Goal: Check status: Check status

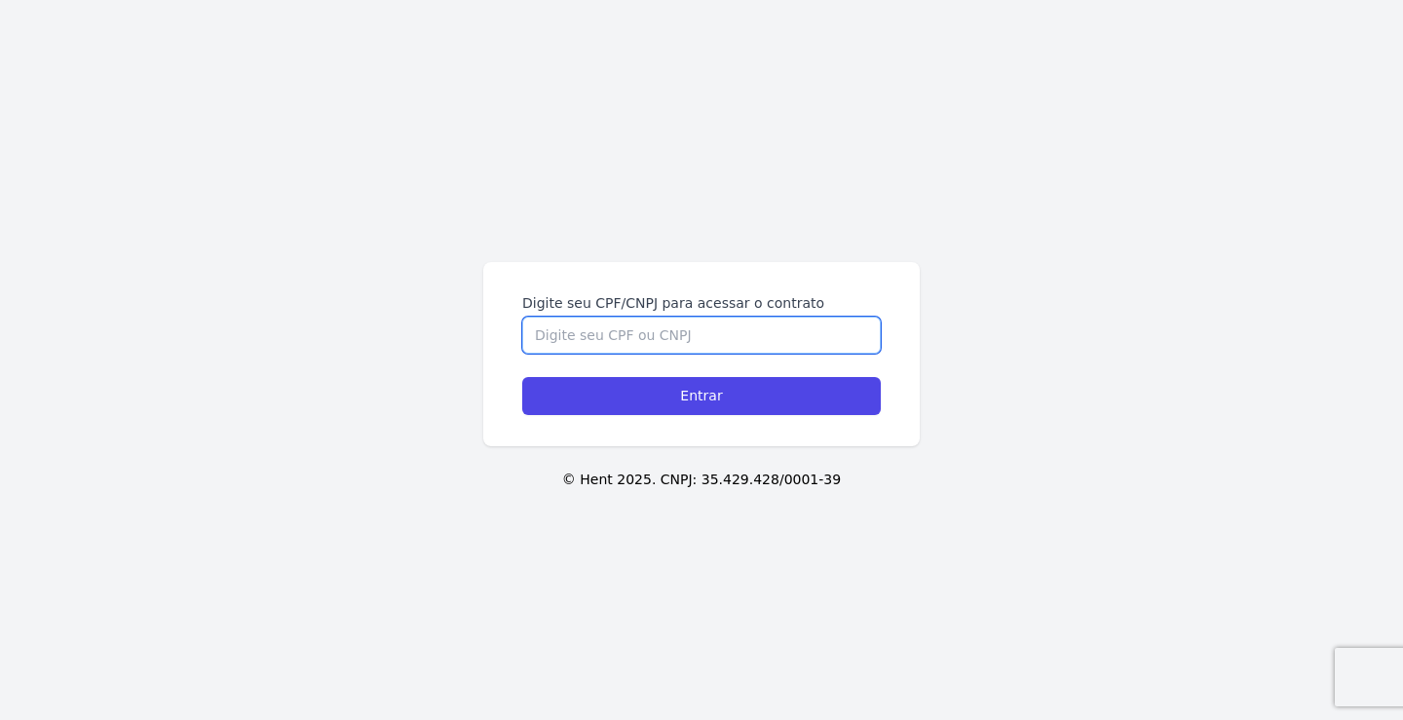
click at [653, 332] on input "Digite seu CPF/CNPJ para acessar o contrato" at bounding box center [701, 335] width 359 height 37
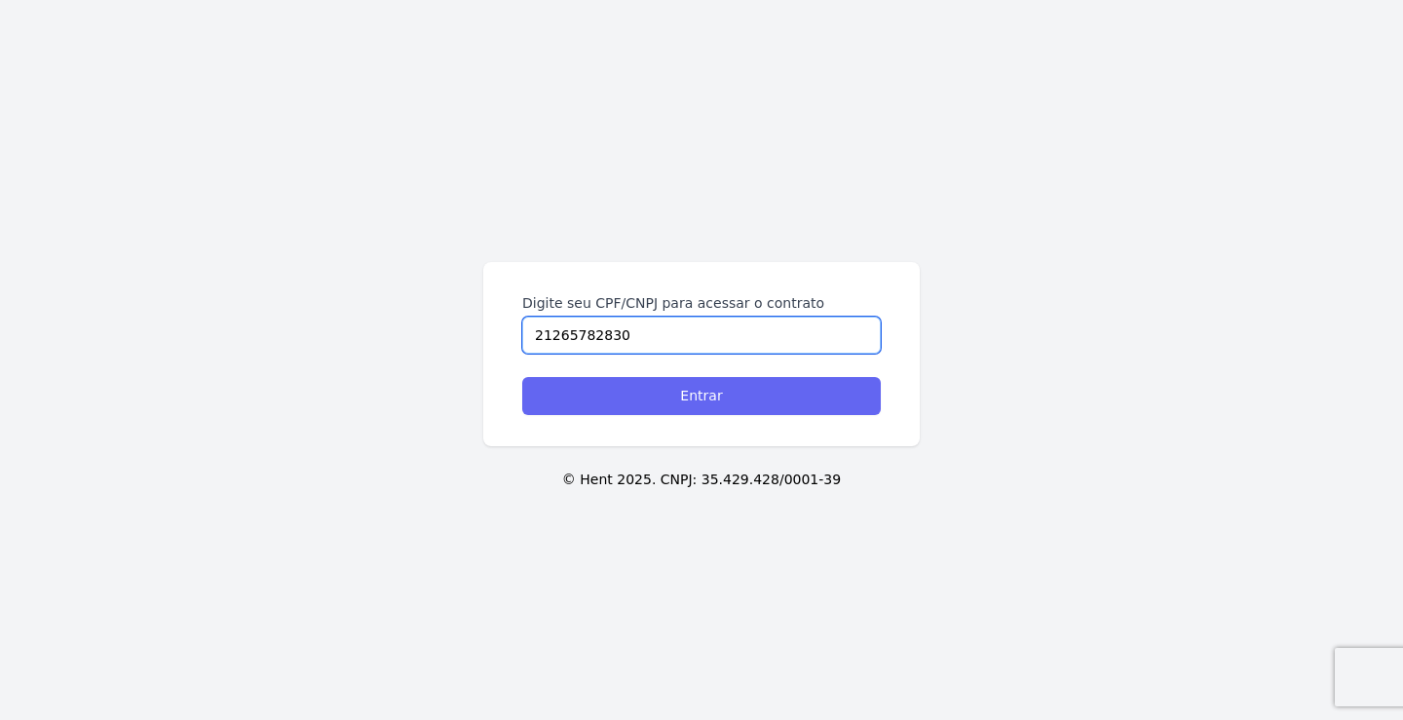
type input "21265782830"
click at [666, 403] on input "Entrar" at bounding box center [701, 396] width 359 height 38
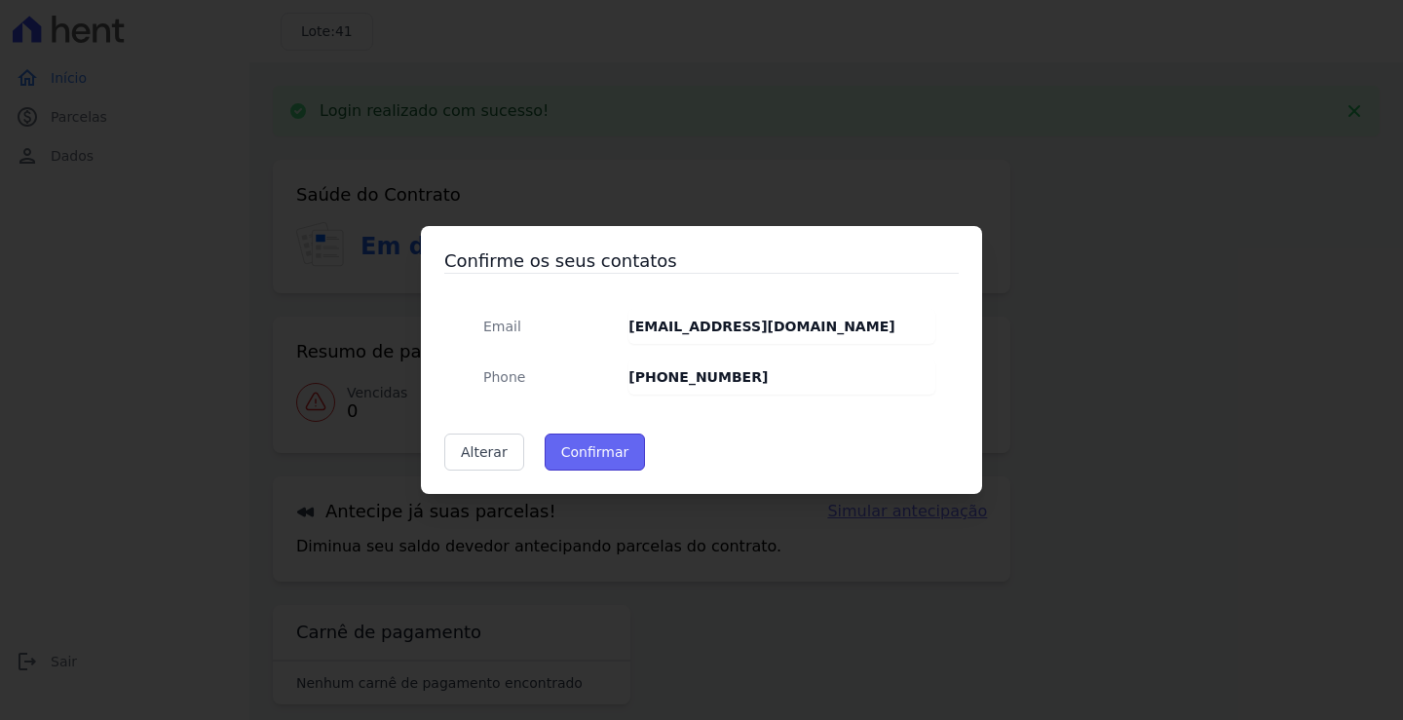
click at [574, 468] on button "Confirmar" at bounding box center [595, 452] width 101 height 37
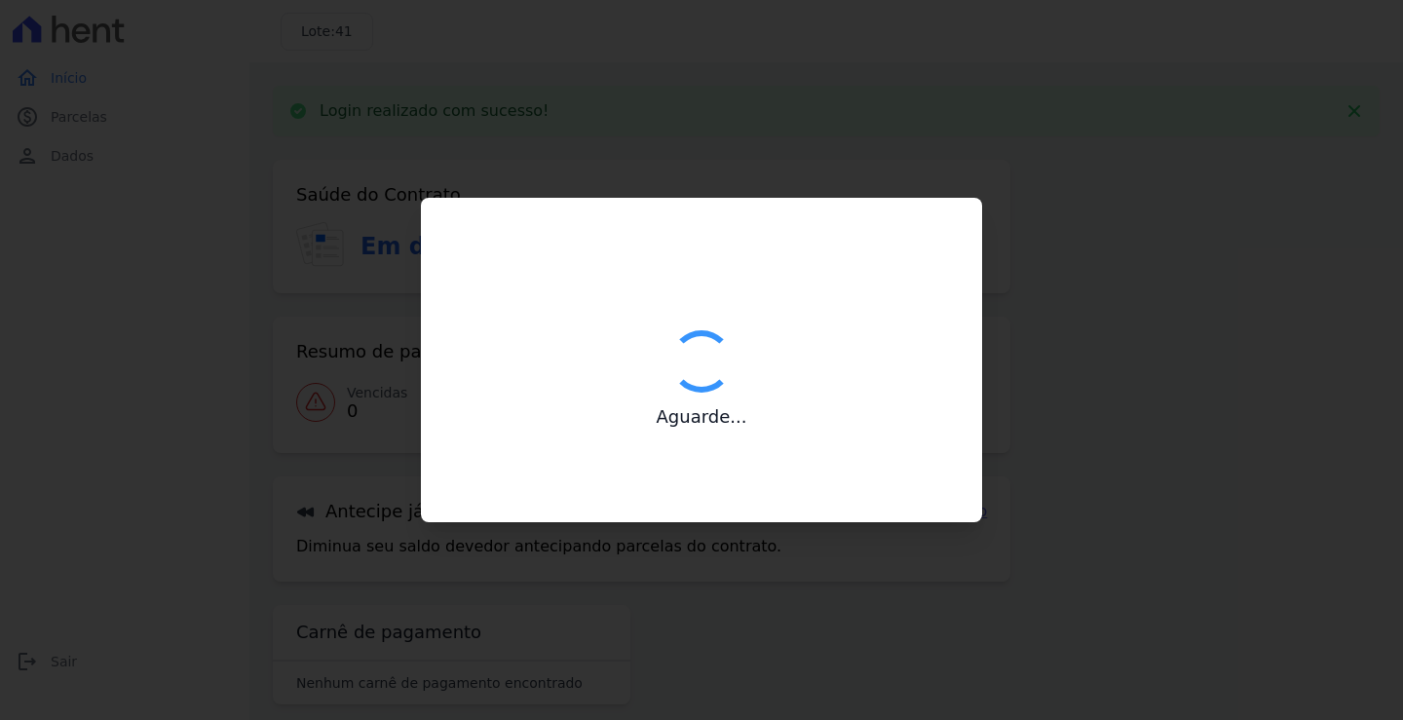
type input "Contatos confirmados com sucesso."
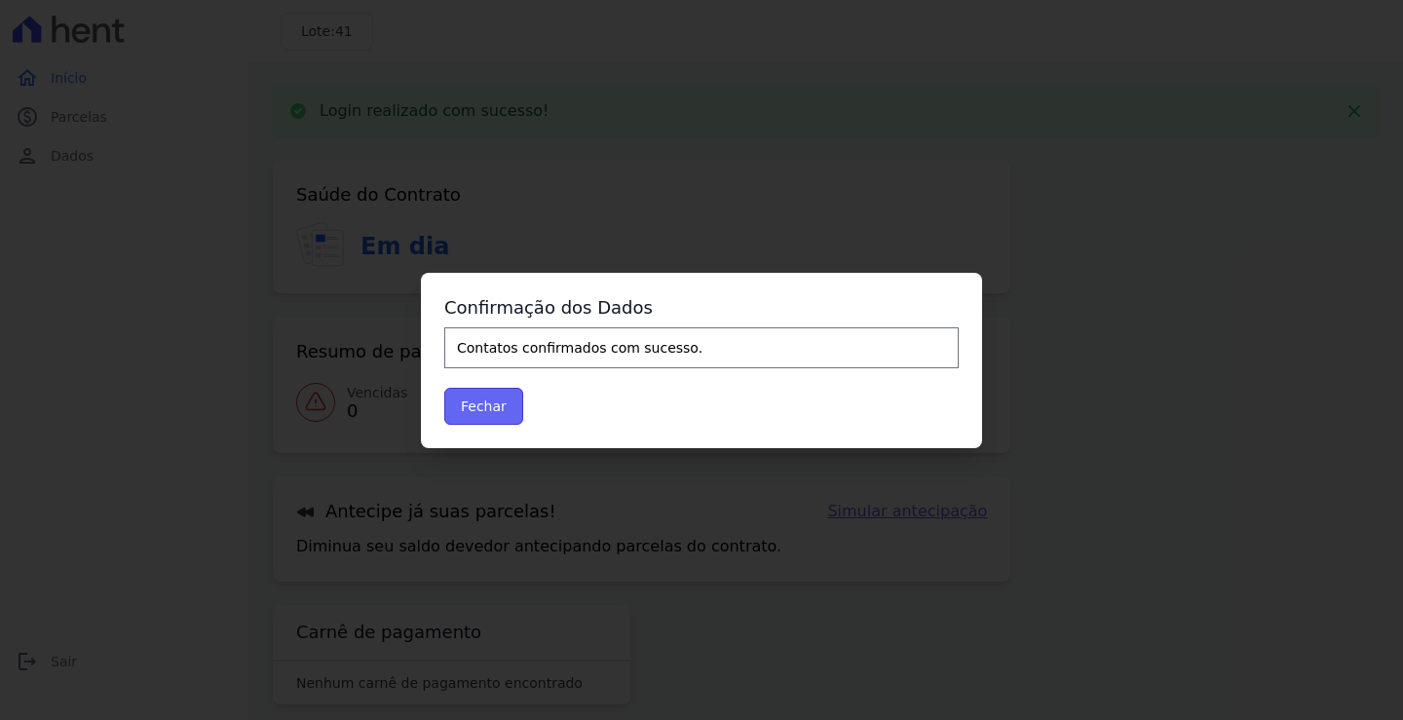
click at [504, 418] on button "Fechar" at bounding box center [483, 406] width 79 height 37
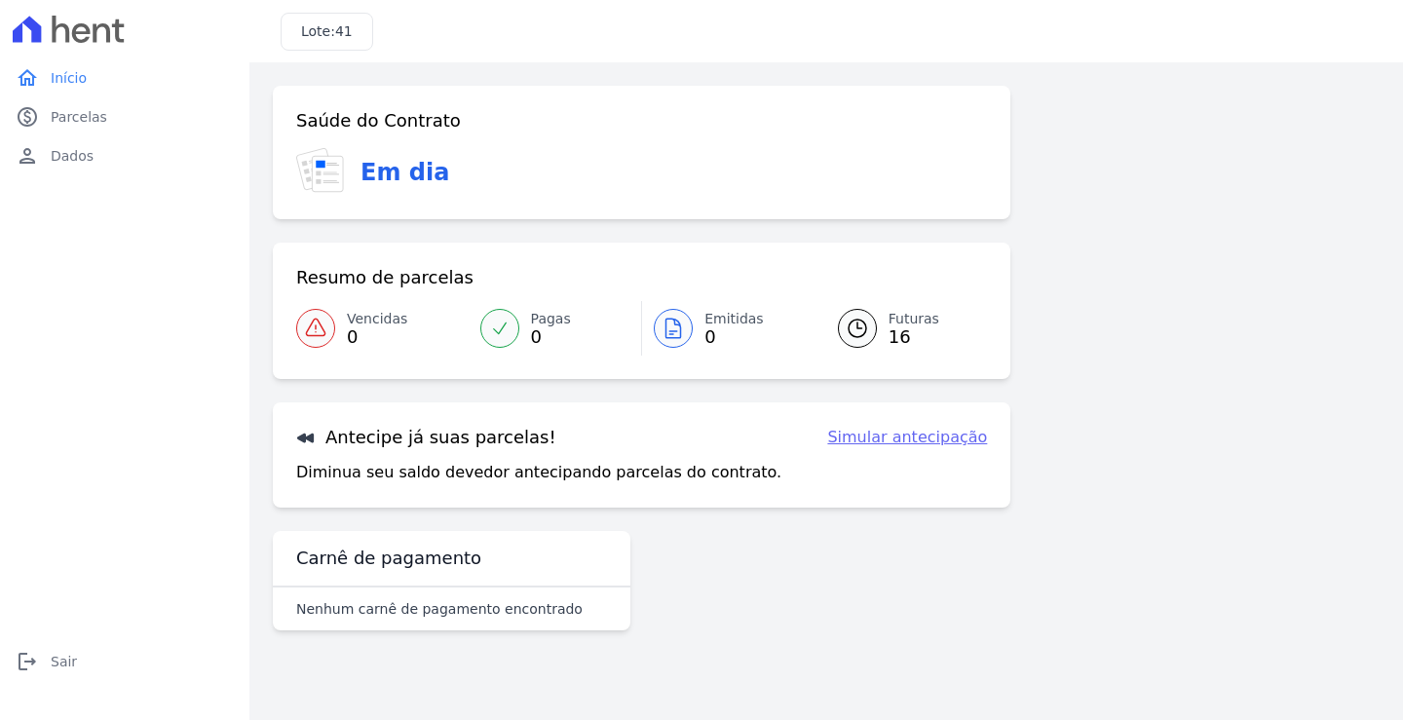
click at [1222, 219] on div "Saúde do Contrato Em dia Resumo de parcelas Vencidas 0 Pagas 0 Emitidas 0 Futur…" at bounding box center [826, 366] width 1107 height 560
click at [64, 116] on span "Parcelas" at bounding box center [79, 116] width 57 height 19
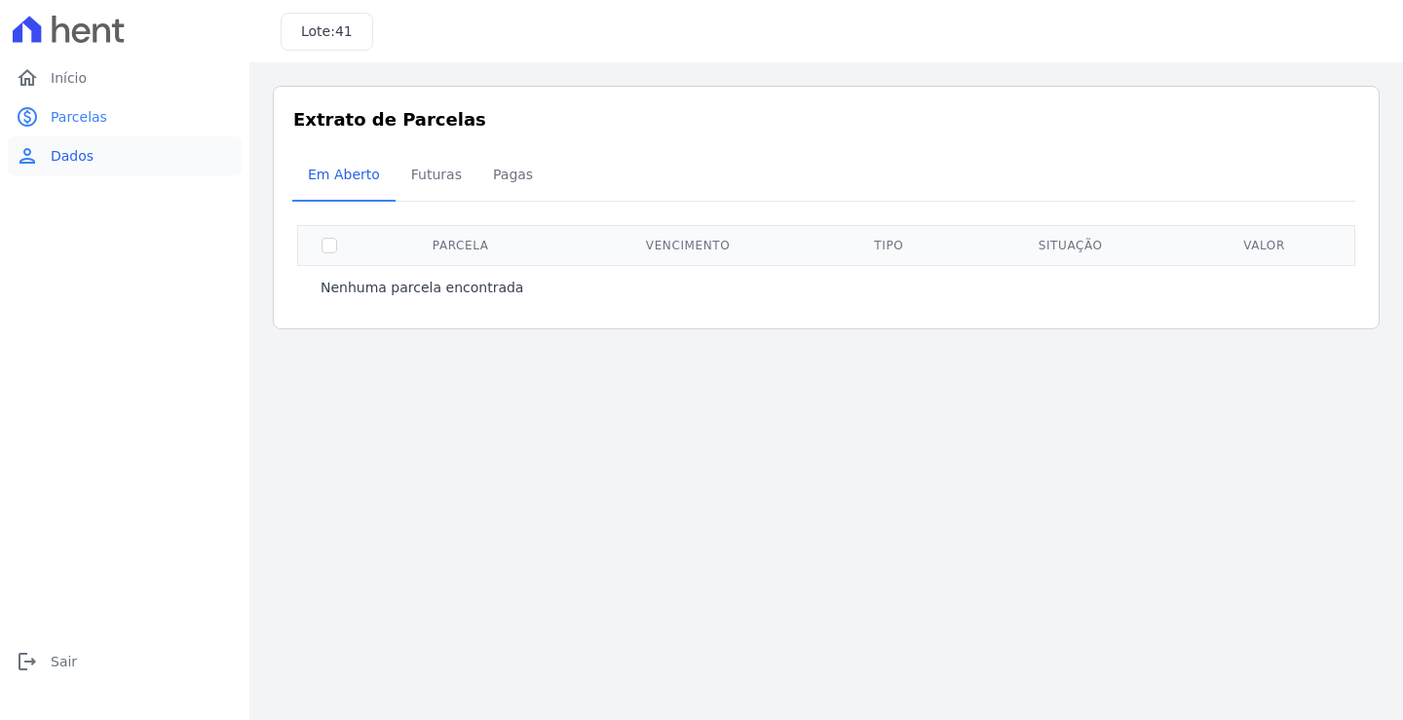
click at [65, 148] on span "Dados" at bounding box center [72, 155] width 43 height 19
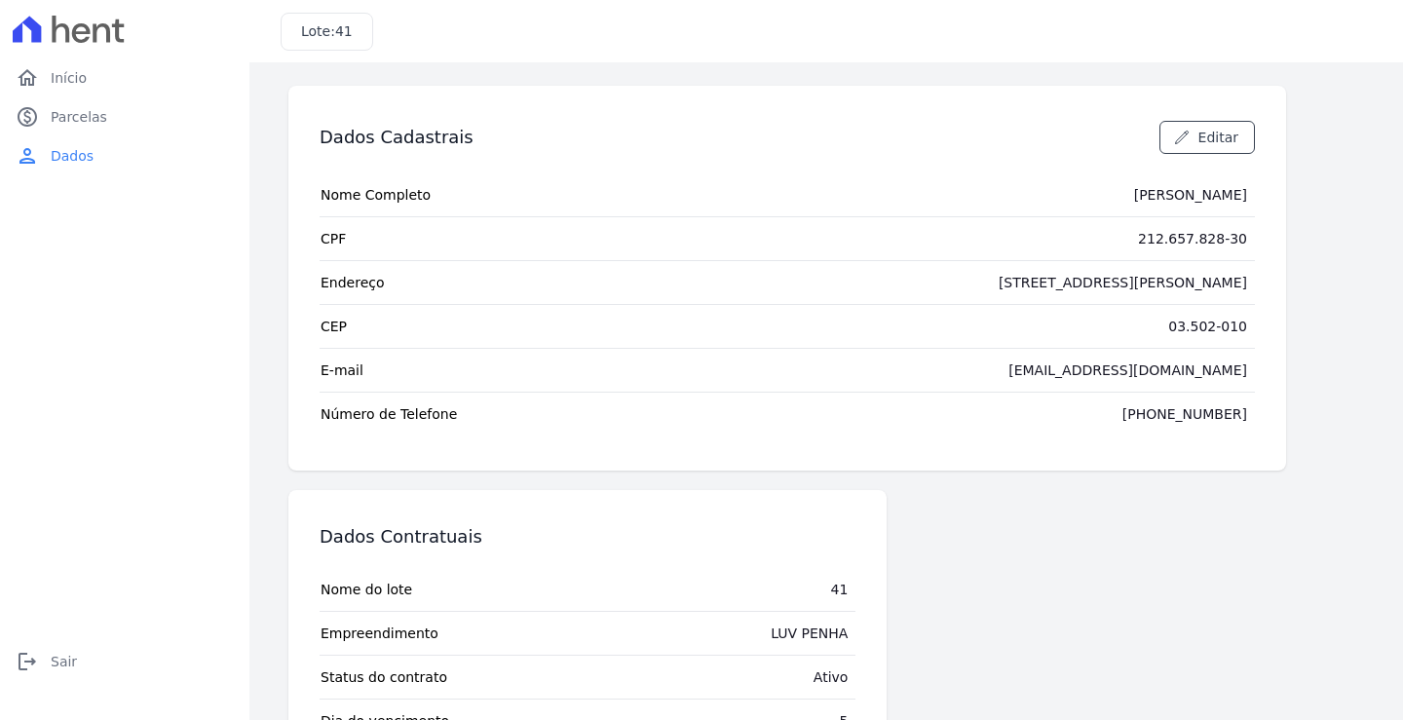
click at [318, 27] on h3 "Lote: 41" at bounding box center [327, 31] width 52 height 20
